Goal: Communication & Community: Participate in discussion

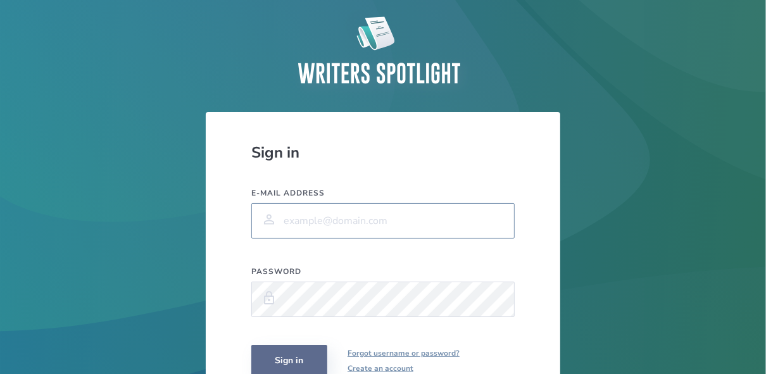
type input "[EMAIL_ADDRESS][DOMAIN_NAME]"
click at [309, 349] on button "Sign in" at bounding box center [289, 361] width 76 height 32
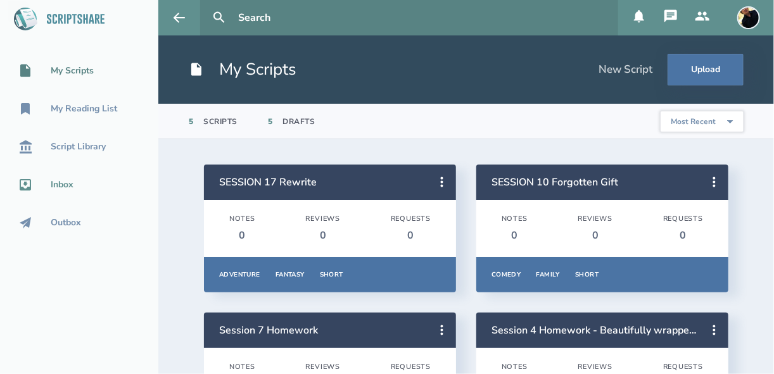
click at [63, 186] on div "Inbox" at bounding box center [62, 185] width 23 height 10
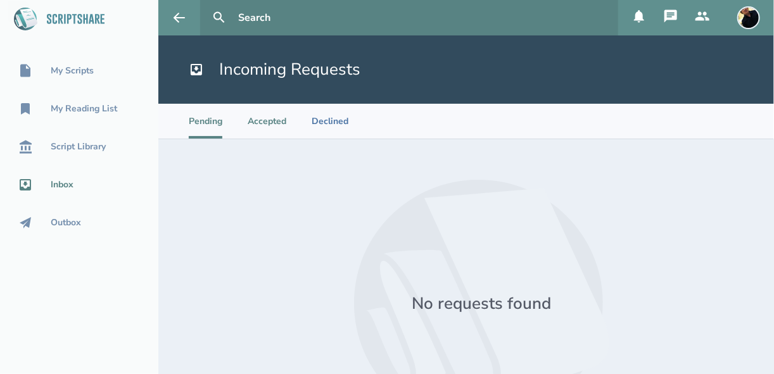
click at [261, 122] on li "Accepted" at bounding box center [267, 121] width 39 height 35
click at [312, 124] on li "Declined" at bounding box center [330, 121] width 37 height 35
click at [704, 13] on icon at bounding box center [703, 15] width 14 height 9
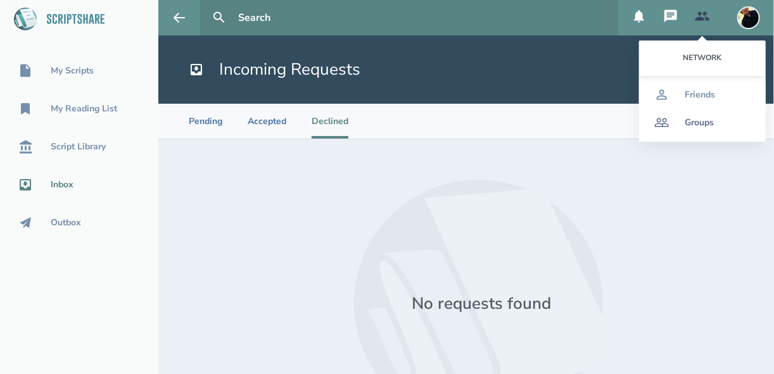
click at [693, 120] on div "Groups" at bounding box center [699, 123] width 29 height 10
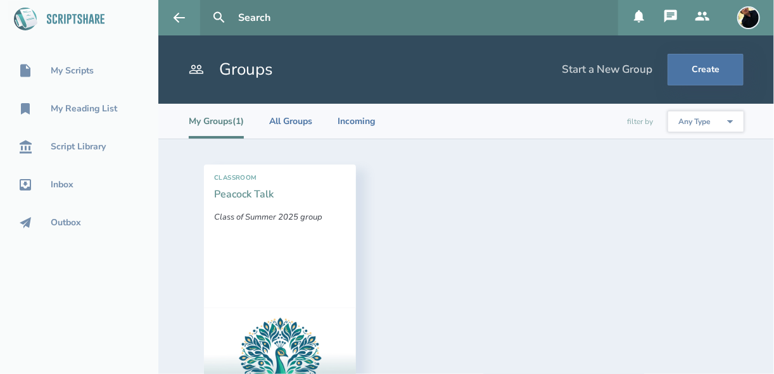
click at [231, 198] on link "Peacock Talk" at bounding box center [244, 194] width 60 height 14
select select "1"
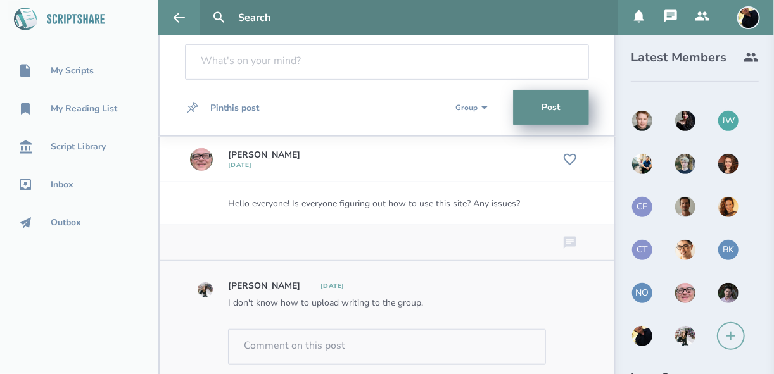
scroll to position [244, 0]
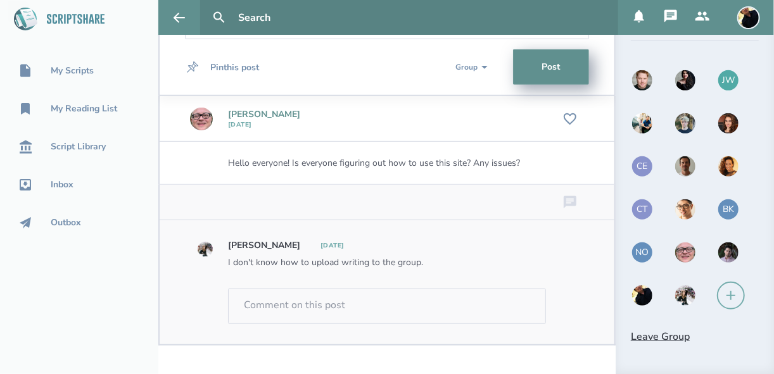
click at [240, 113] on link "[PERSON_NAME]" at bounding box center [264, 114] width 72 height 12
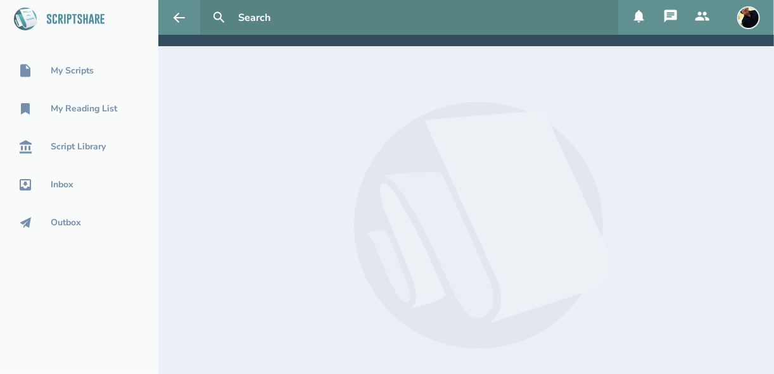
scroll to position [20, 0]
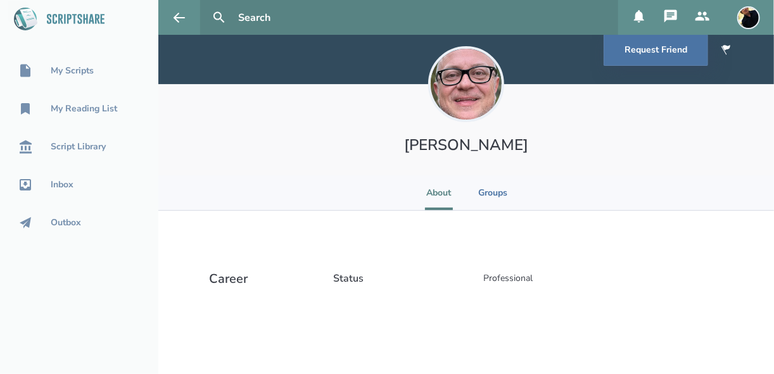
scroll to position [94, 0]
select select "1"
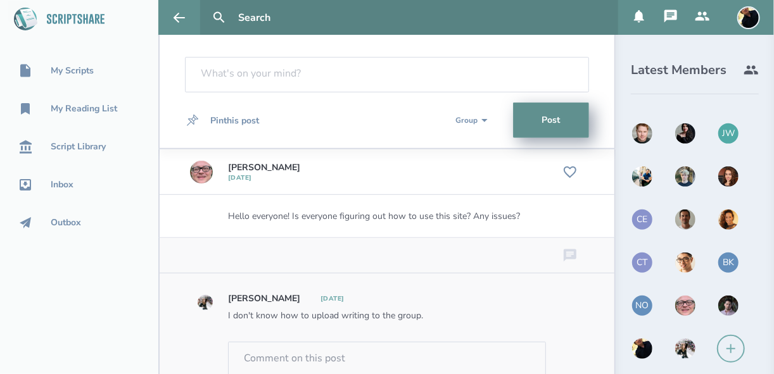
scroll to position [196, 0]
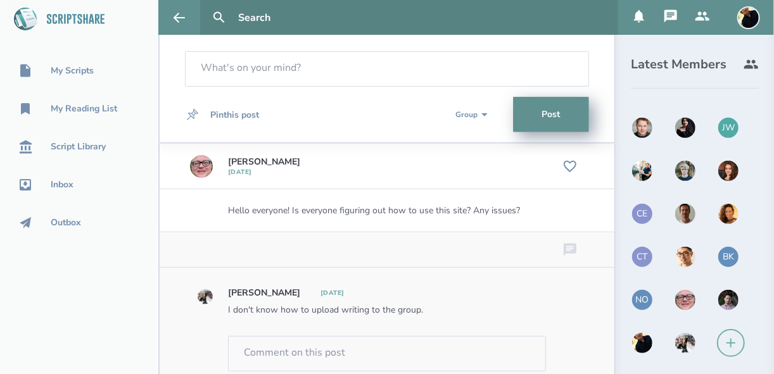
click at [678, 298] on img at bounding box center [685, 300] width 23 height 23
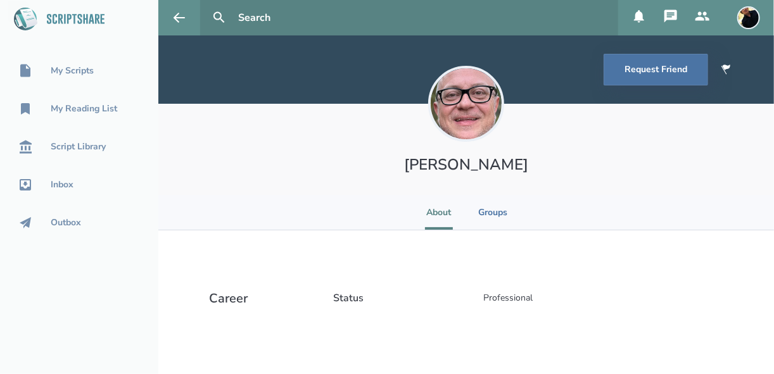
select select "1"
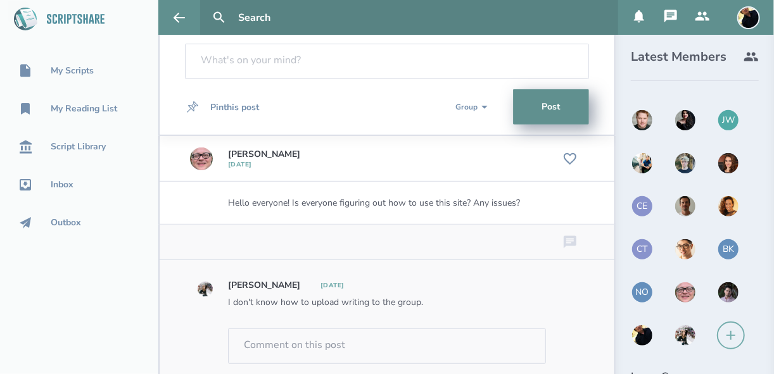
scroll to position [244, 0]
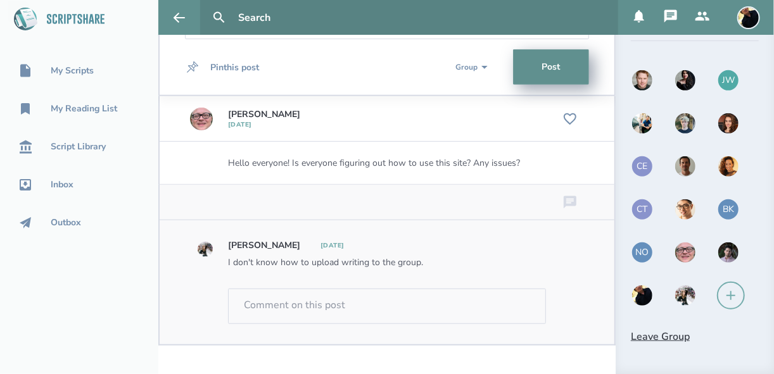
click at [723, 296] on icon at bounding box center [730, 295] width 15 height 15
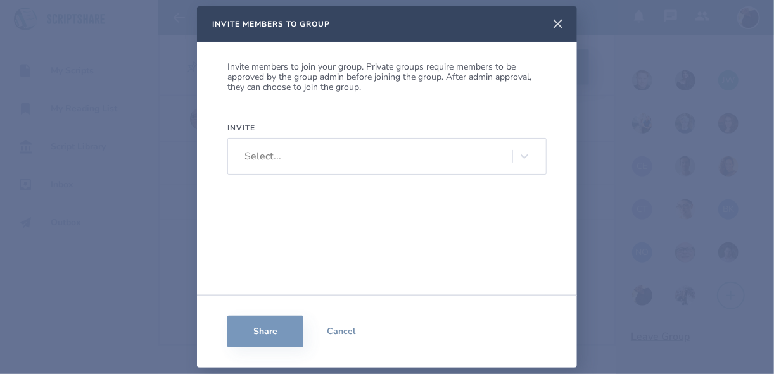
click at [556, 24] on icon at bounding box center [557, 23] width 15 height 15
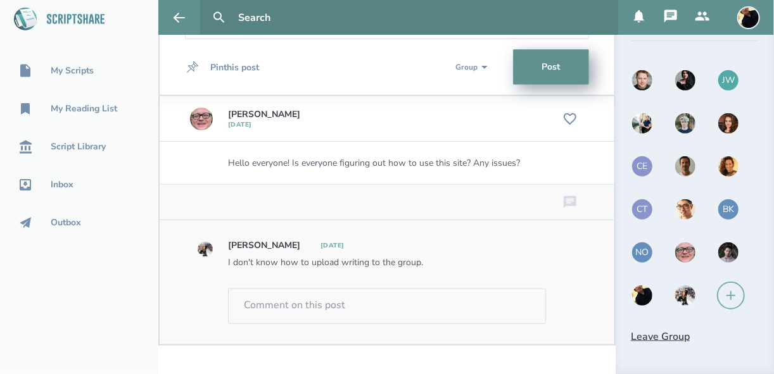
click at [670, 13] on icon at bounding box center [670, 16] width 13 height 13
click at [84, 295] on div "My Scripts My Reading List Script Library Inbox Outbox" at bounding box center [79, 187] width 158 height 374
click at [721, 246] on img at bounding box center [728, 252] width 23 height 23
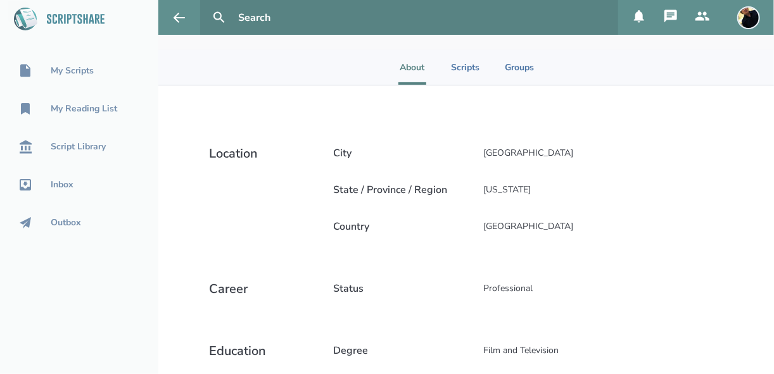
scroll to position [51, 0]
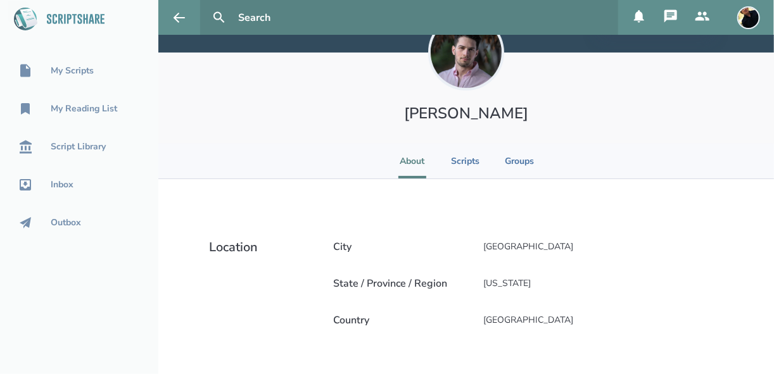
select select "1"
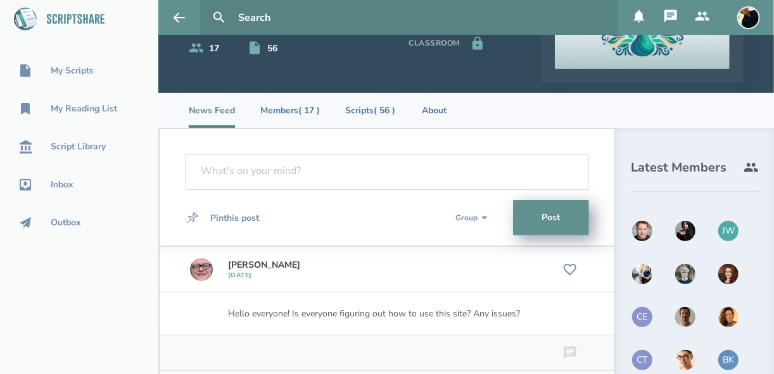
scroll to position [153, 0]
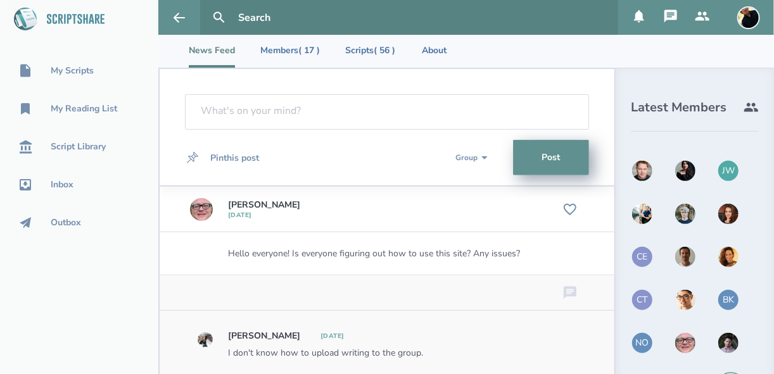
click at [633, 176] on img at bounding box center [642, 171] width 23 height 23
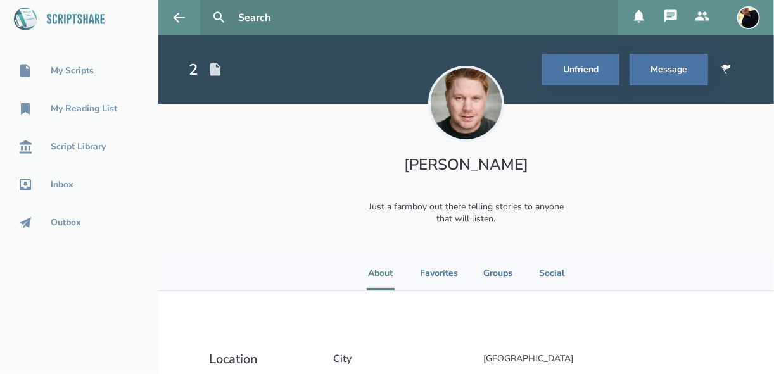
select select "1"
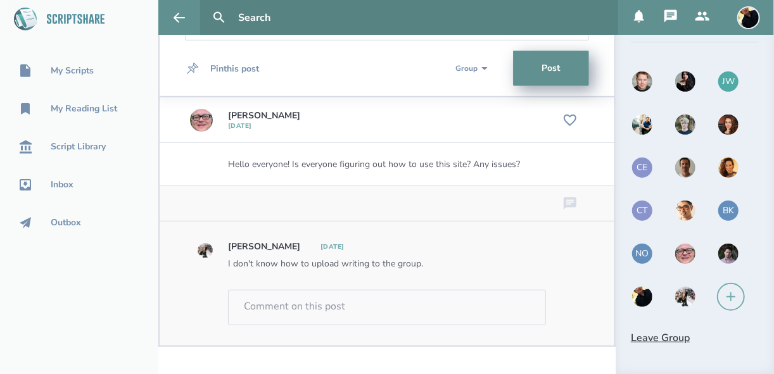
scroll to position [244, 0]
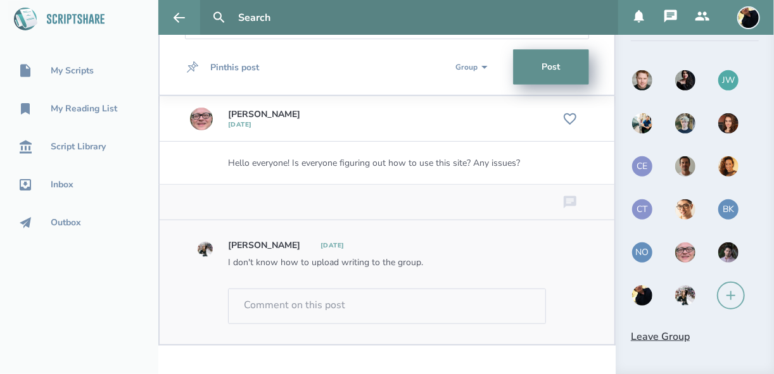
click at [674, 250] on img at bounding box center [685, 252] width 23 height 23
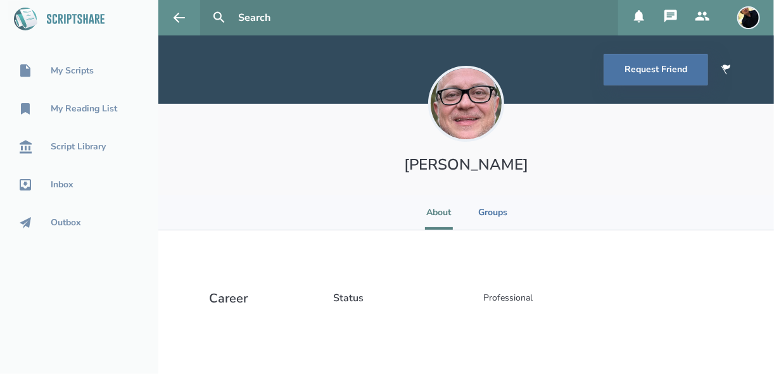
click at [670, 18] on icon at bounding box center [670, 16] width 13 height 13
click at [338, 25] on input "text" at bounding box center [423, 17] width 380 height 35
click at [493, 210] on li "Groups" at bounding box center [492, 212] width 29 height 35
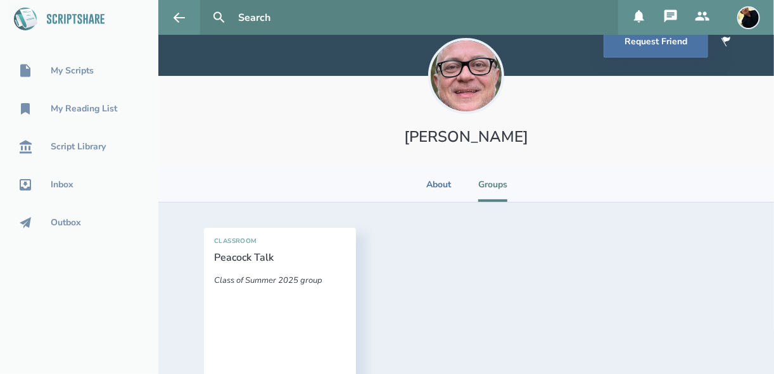
scroll to position [101, 0]
